Goal: Task Accomplishment & Management: Use online tool/utility

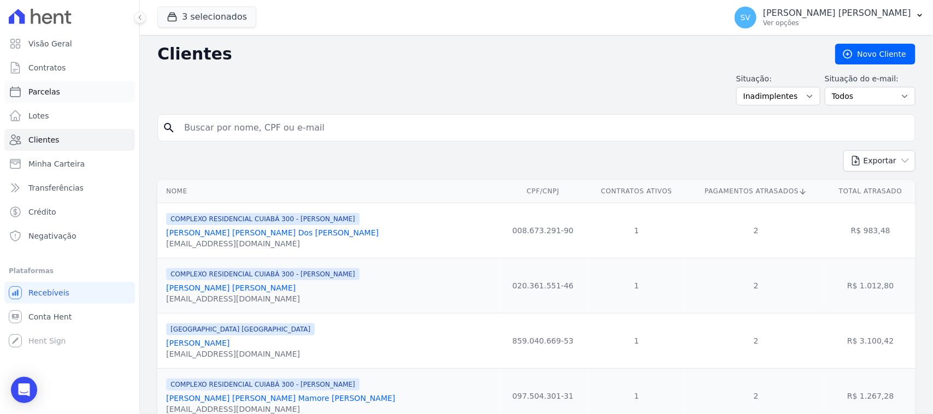
scroll to position [137, 0]
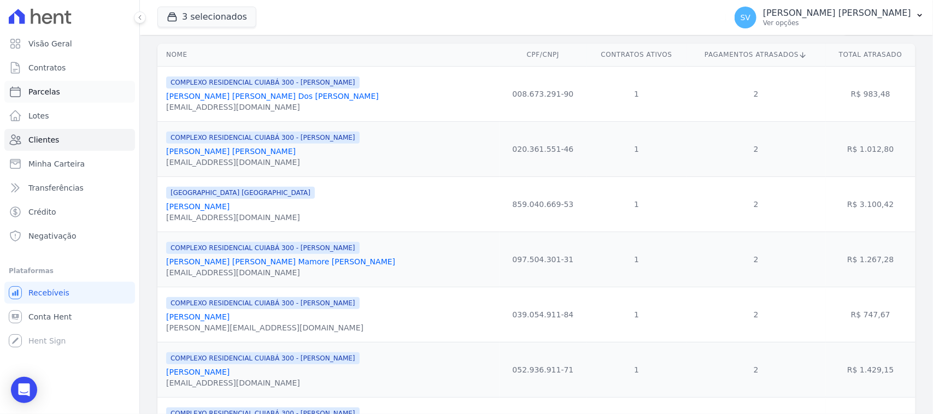
click at [75, 83] on link "Parcelas" at bounding box center [69, 92] width 131 height 22
select select
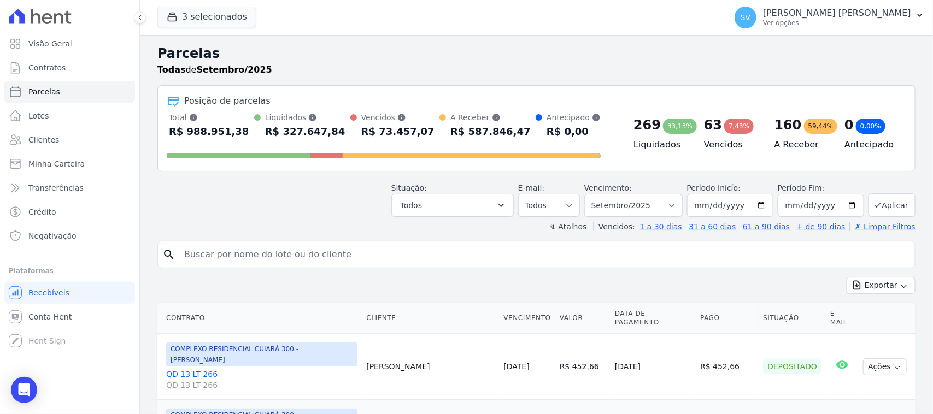
click at [354, 250] on input "search" at bounding box center [544, 255] width 733 height 22
click at [263, 248] on input "search" at bounding box center [544, 255] width 733 height 22
type input "andreia finck"
select select
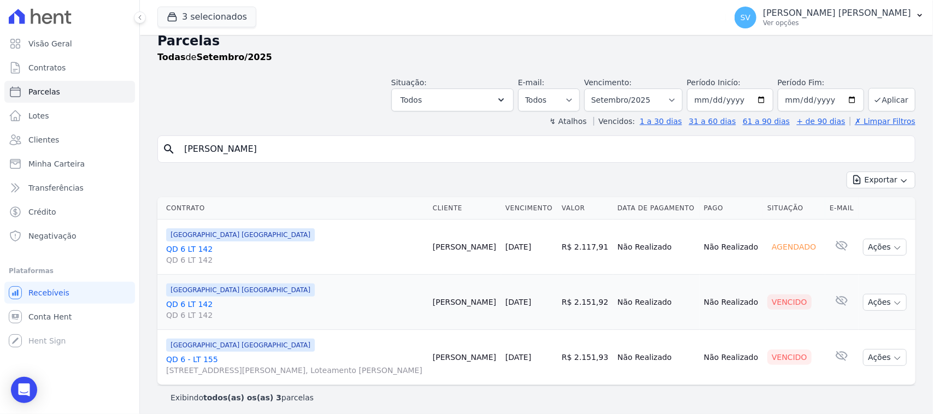
scroll to position [17, 0]
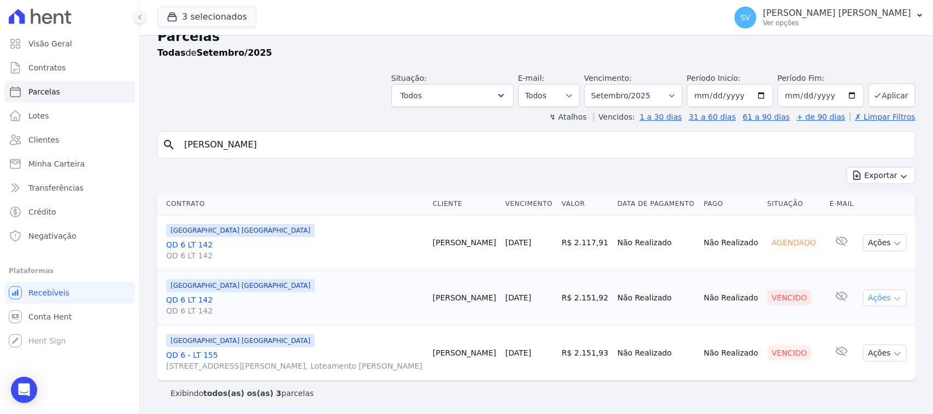
click at [866, 294] on button "Ações" at bounding box center [885, 298] width 44 height 17
click at [864, 326] on link "Ver boleto" at bounding box center [880, 323] width 105 height 20
click at [766, 333] on td "Vencido" at bounding box center [794, 352] width 62 height 55
click at [870, 343] on td "Ações Ver boleto Antecipar Antecipação não disponível Enviar whatsapp É necessá…" at bounding box center [887, 353] width 57 height 55
click at [880, 359] on button "Ações" at bounding box center [885, 353] width 44 height 17
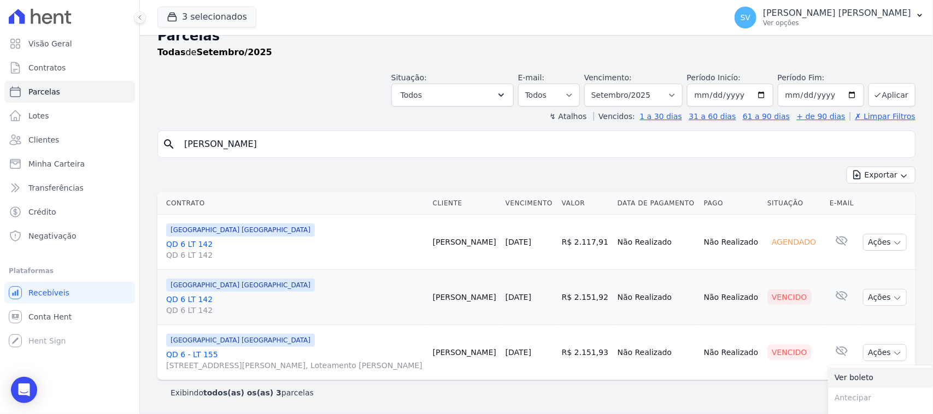
click at [859, 379] on link "Ver boleto" at bounding box center [880, 378] width 105 height 20
click at [809, 20] on p "Ver opções" at bounding box center [837, 23] width 148 height 9
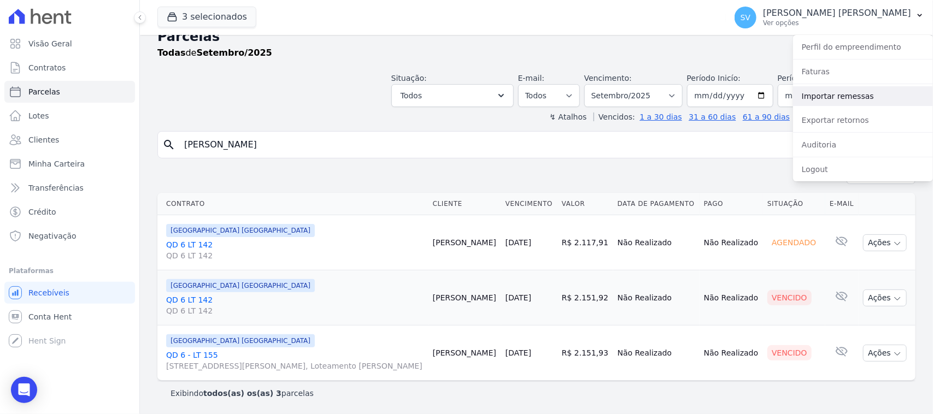
click at [850, 96] on link "Importar remessas" at bounding box center [863, 96] width 140 height 20
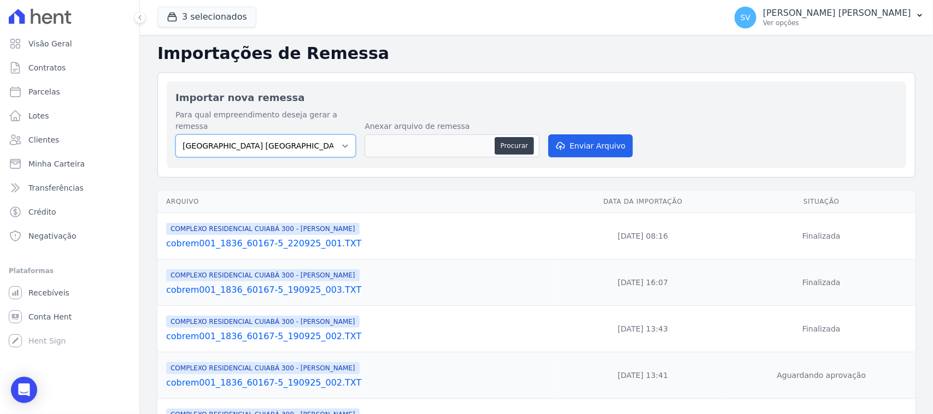
drag, startPoint x: 261, startPoint y: 134, endPoint x: 268, endPoint y: 146, distance: 14.0
click at [261, 135] on select "BAHAMAS EAST VILLAGE COMPLEXO RESIDENCIAL CUIABÁ 300 - JOÃO DE BARRO IBIZA RESI…" at bounding box center [265, 145] width 180 height 23
select select "a999329b-d322-46c5-b2df-9163b092fb9b"
click at [175, 134] on select "BAHAMAS EAST VILLAGE COMPLEXO RESIDENCIAL CUIABÁ 300 - JOÃO DE BARRO IBIZA RESI…" at bounding box center [265, 145] width 180 height 23
click at [503, 137] on button "Procurar" at bounding box center [514, 145] width 39 height 17
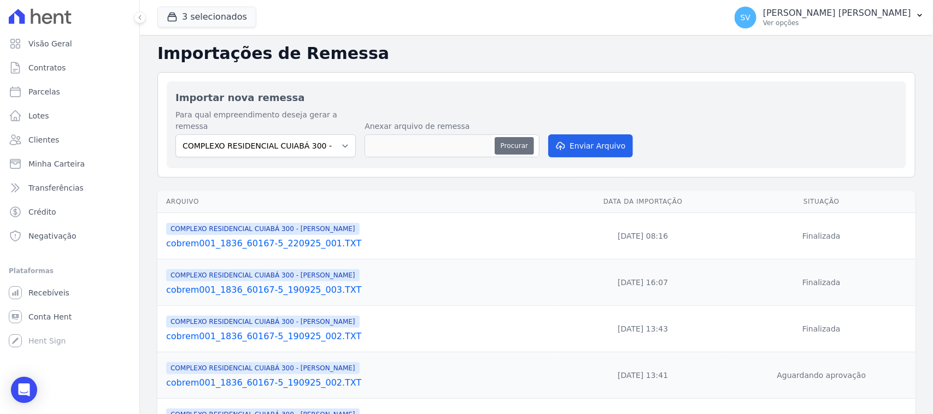
type input "cobrem001_1836_60167-5_220925_002.TXT"
click at [563, 134] on button "Enviar Arquivo" at bounding box center [590, 145] width 84 height 23
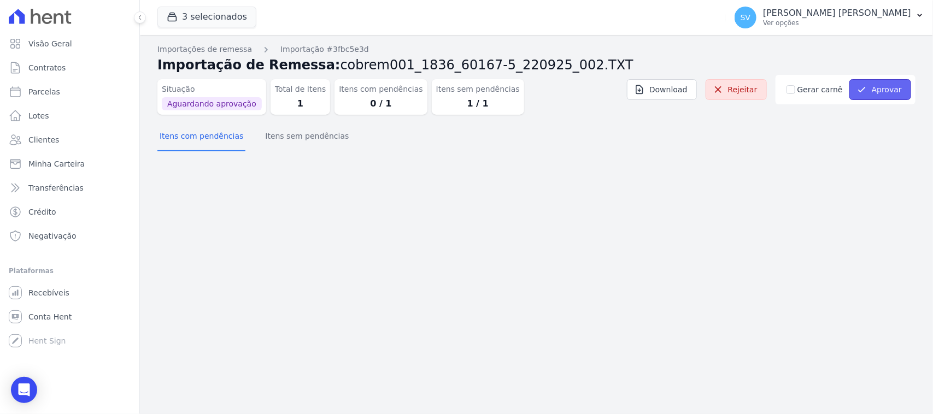
click at [882, 89] on button "Aprovar" at bounding box center [880, 89] width 62 height 21
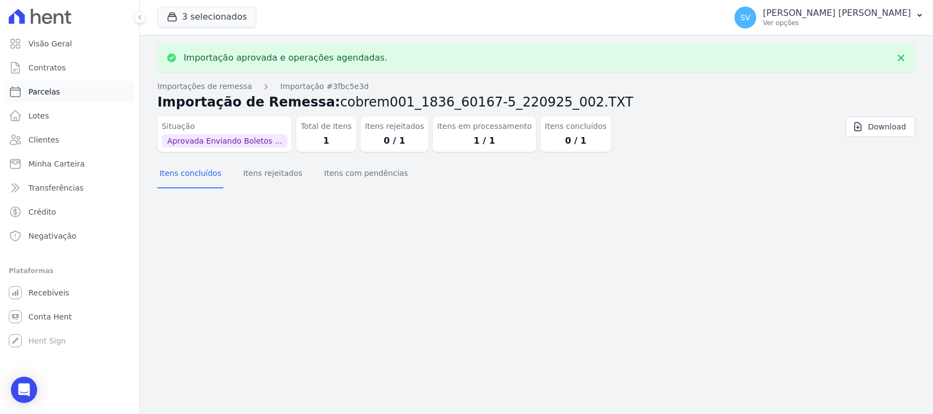
click at [69, 90] on link "Parcelas" at bounding box center [69, 92] width 131 height 22
click at [67, 87] on link "Parcelas" at bounding box center [69, 92] width 131 height 22
select select
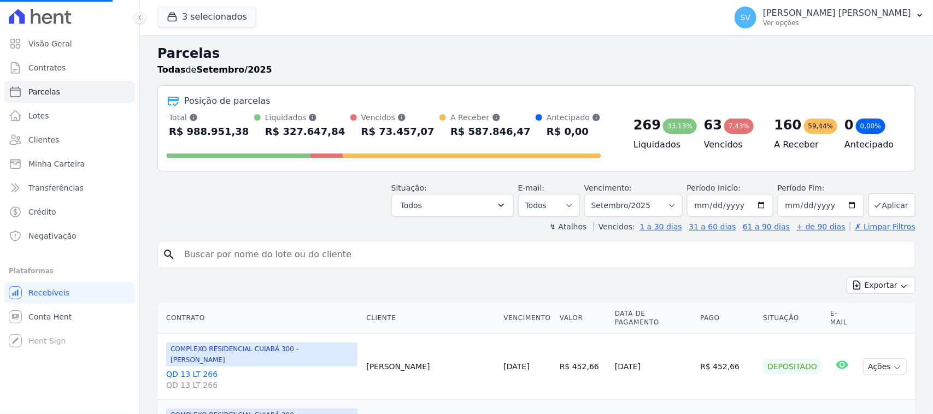
click at [290, 258] on input "search" at bounding box center [544, 255] width 733 height 22
select select
click at [288, 253] on input "search" at bounding box center [544, 255] width 733 height 22
type input "[PERSON_NAME]"
select select
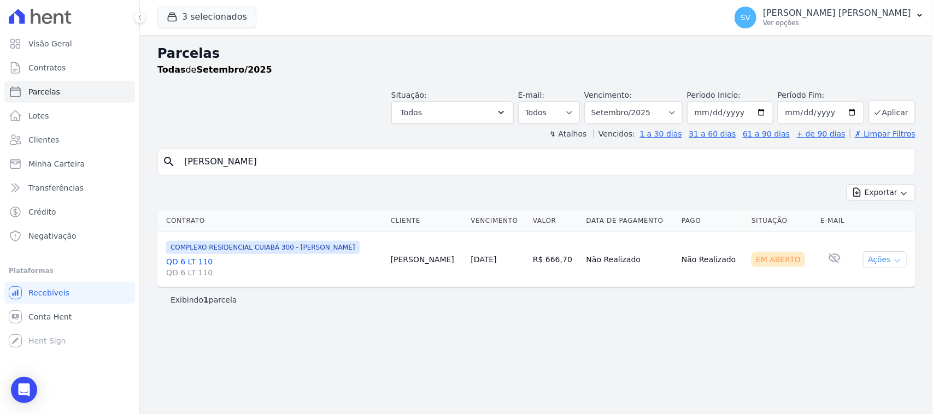
click at [883, 257] on button "Ações" at bounding box center [885, 259] width 44 height 17
click at [884, 261] on button "Ações" at bounding box center [885, 259] width 44 height 17
click at [871, 280] on link "Ver boleto" at bounding box center [880, 285] width 105 height 20
